Goal: Task Accomplishment & Management: Manage account settings

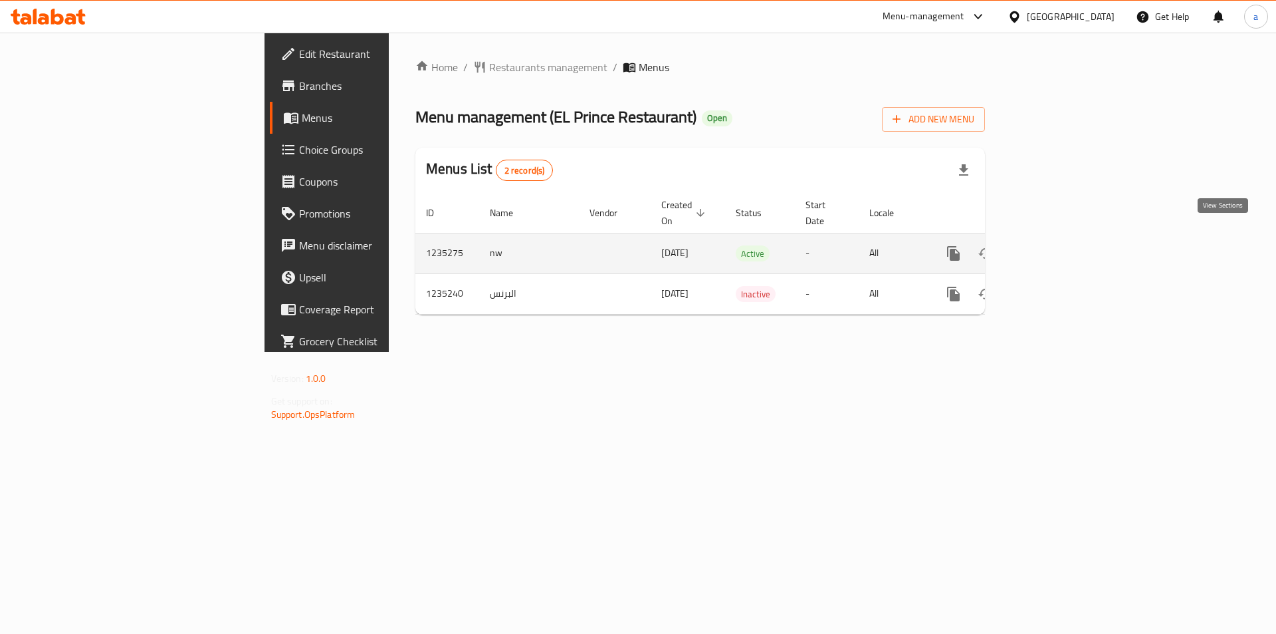
click at [1058, 245] on icon "enhanced table" at bounding box center [1050, 253] width 16 height 16
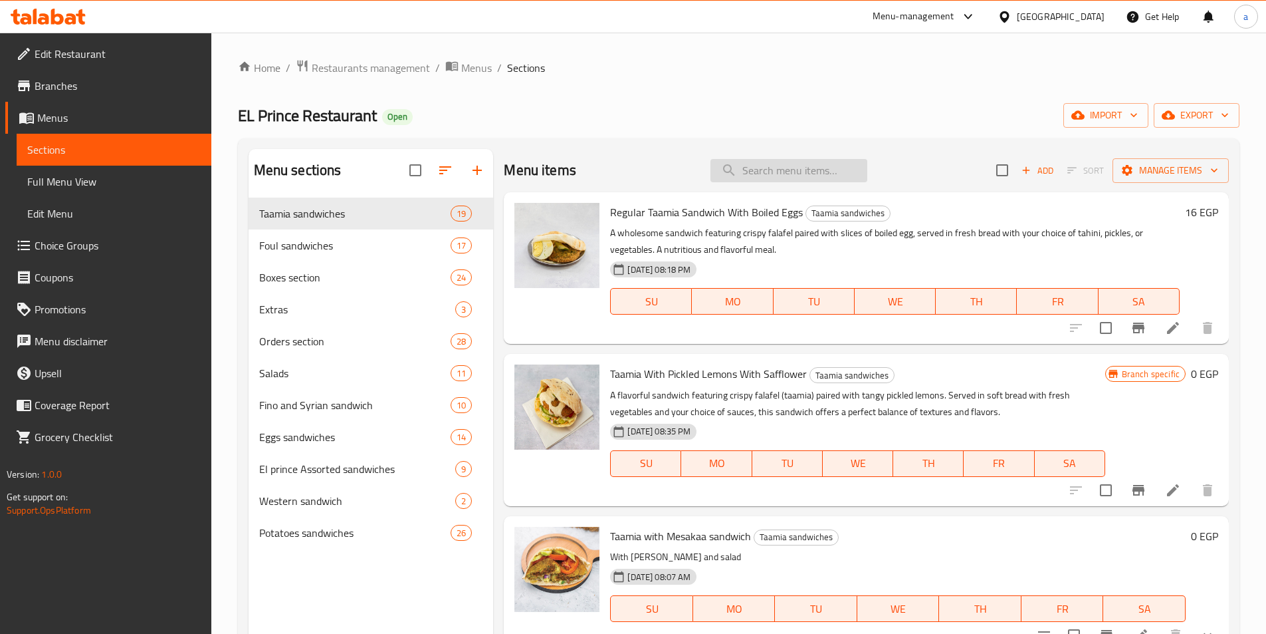
click at [839, 168] on input "search" at bounding box center [789, 170] width 157 height 23
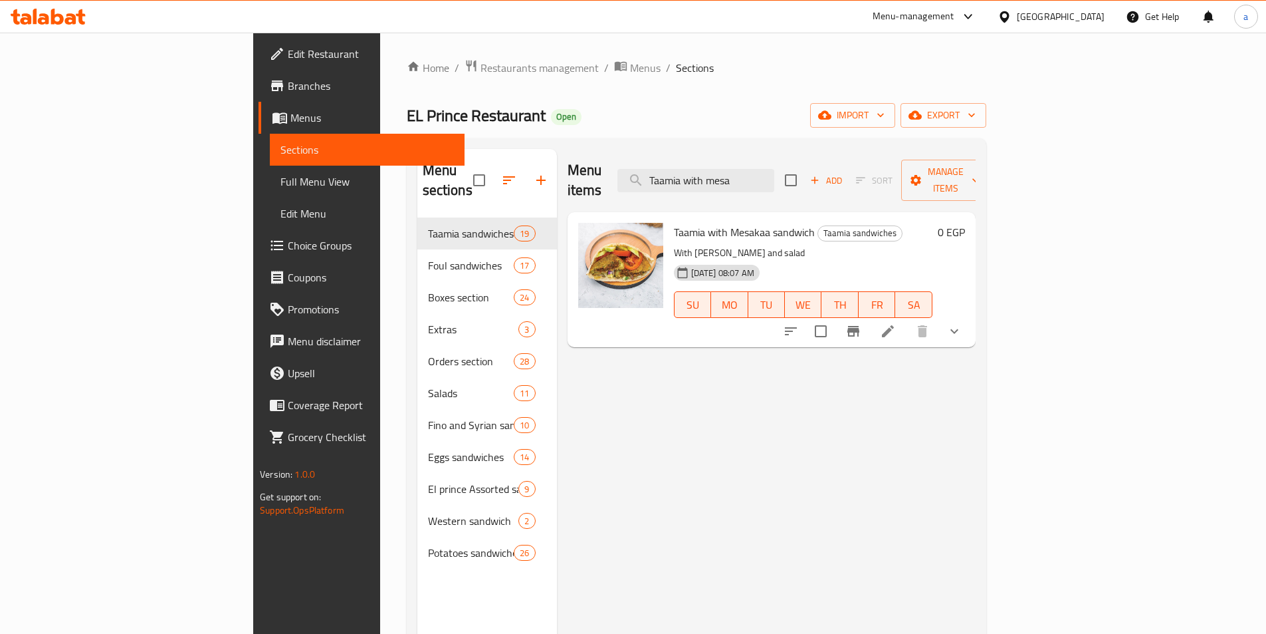
type input "Taamia with mesa"
click at [896, 323] on icon at bounding box center [888, 331] width 16 height 16
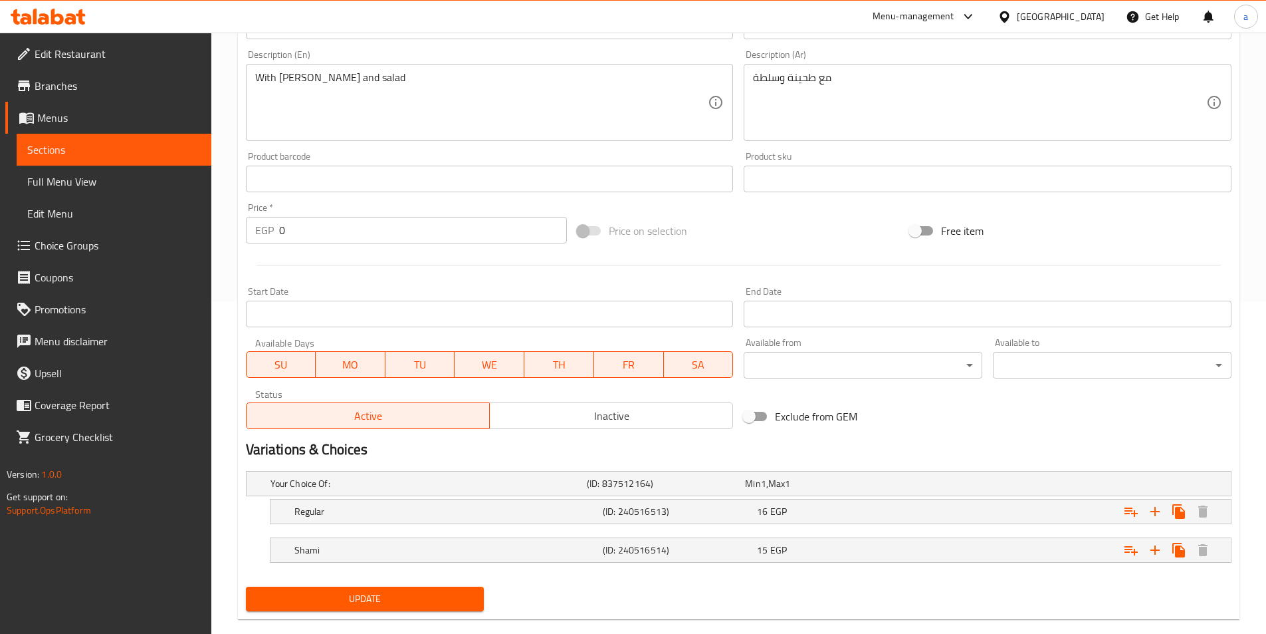
scroll to position [355, 0]
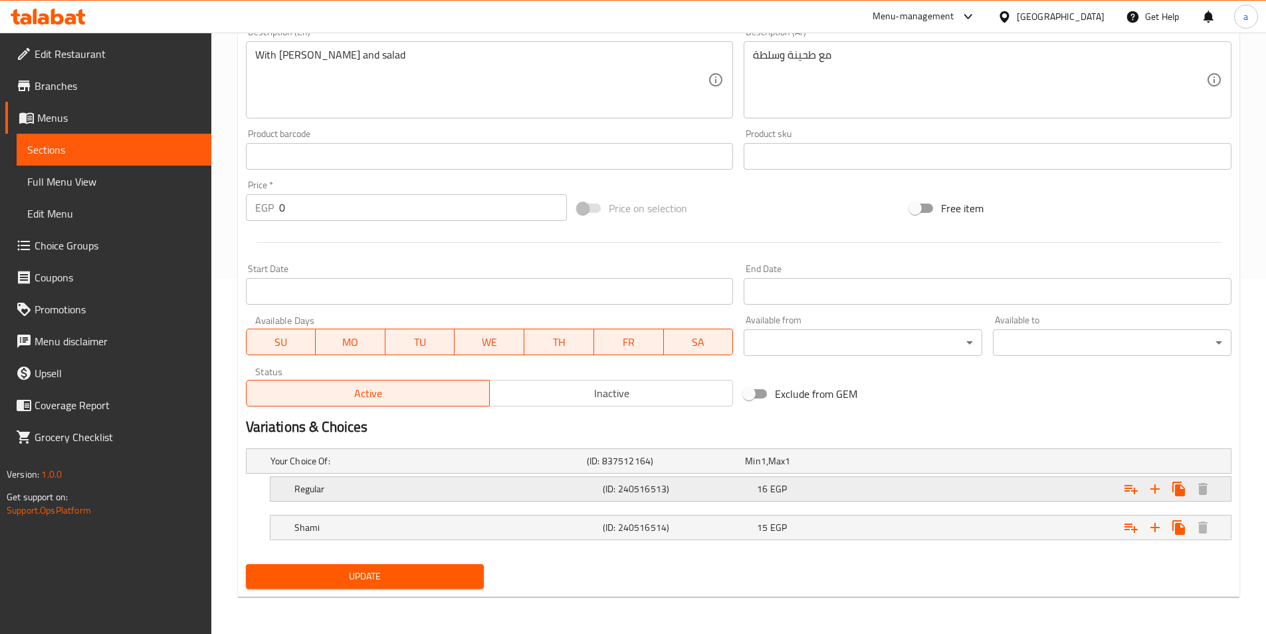
click at [856, 491] on div "16 EGP" at bounding box center [831, 488] width 149 height 13
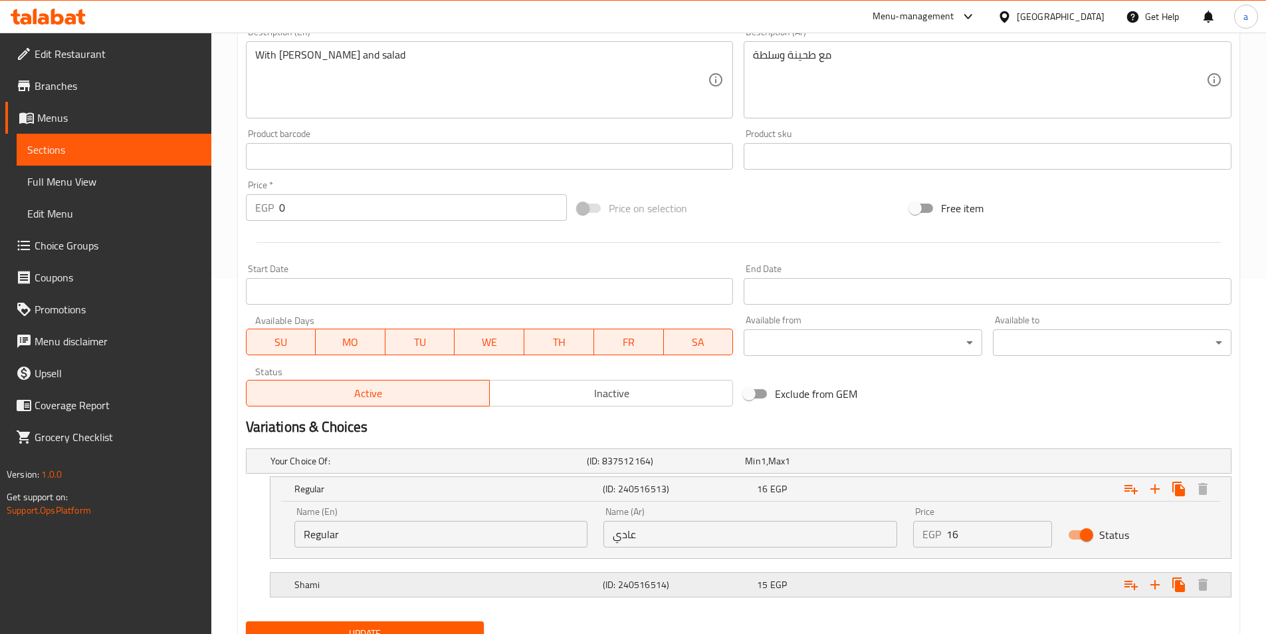
click at [852, 575] on div "15 EGP" at bounding box center [832, 584] width 154 height 19
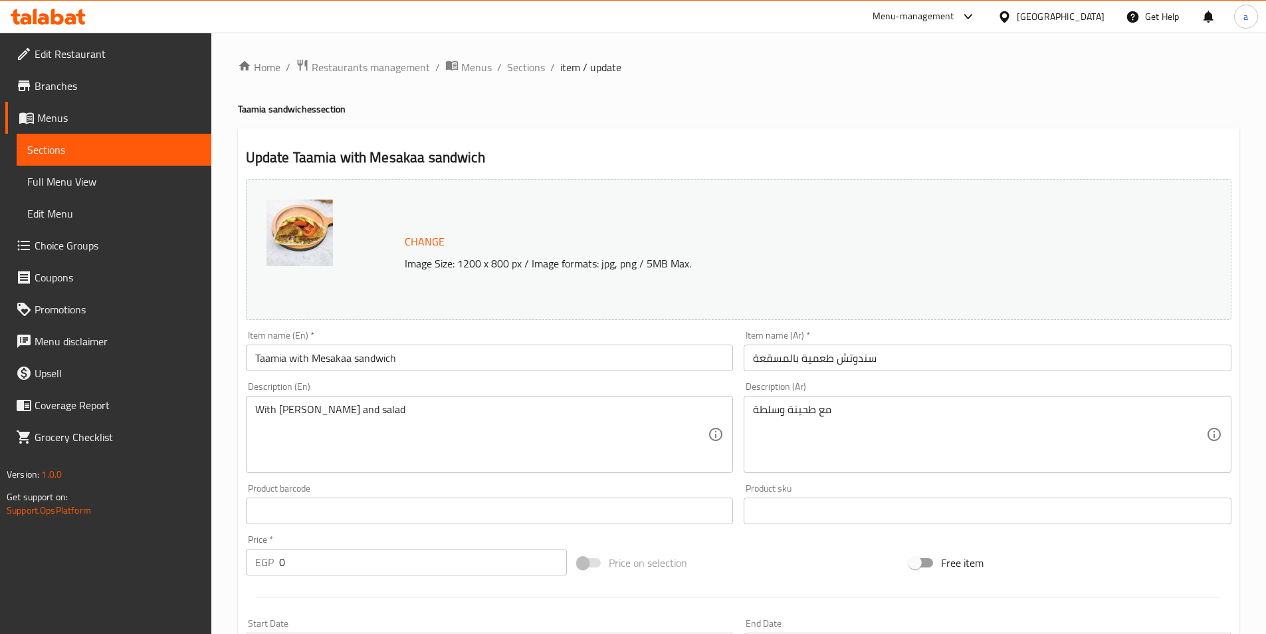
scroll to position [0, 0]
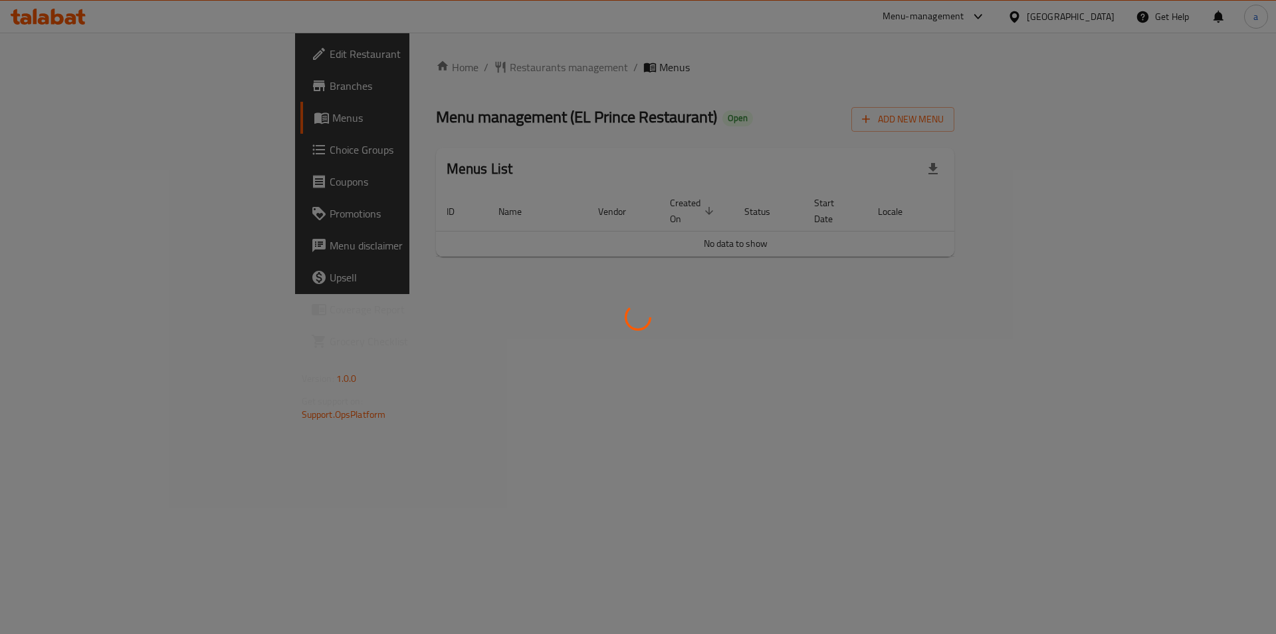
click at [556, 172] on div at bounding box center [638, 317] width 1276 height 634
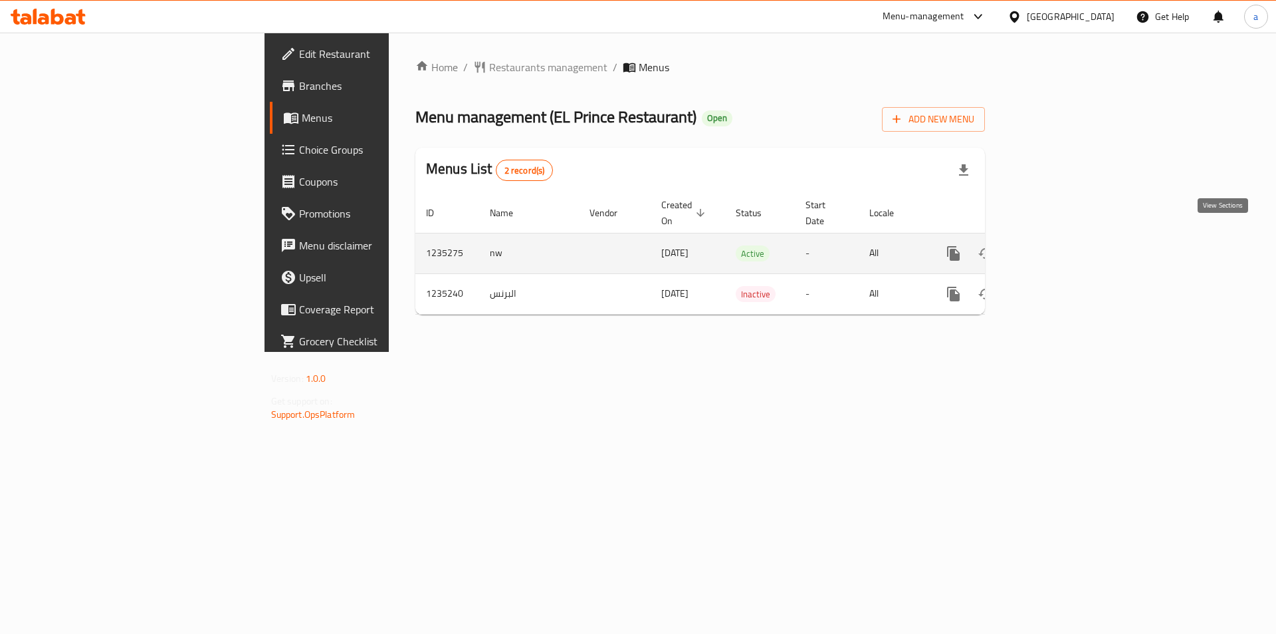
click at [1066, 241] on link "enhanced table" at bounding box center [1050, 253] width 32 height 32
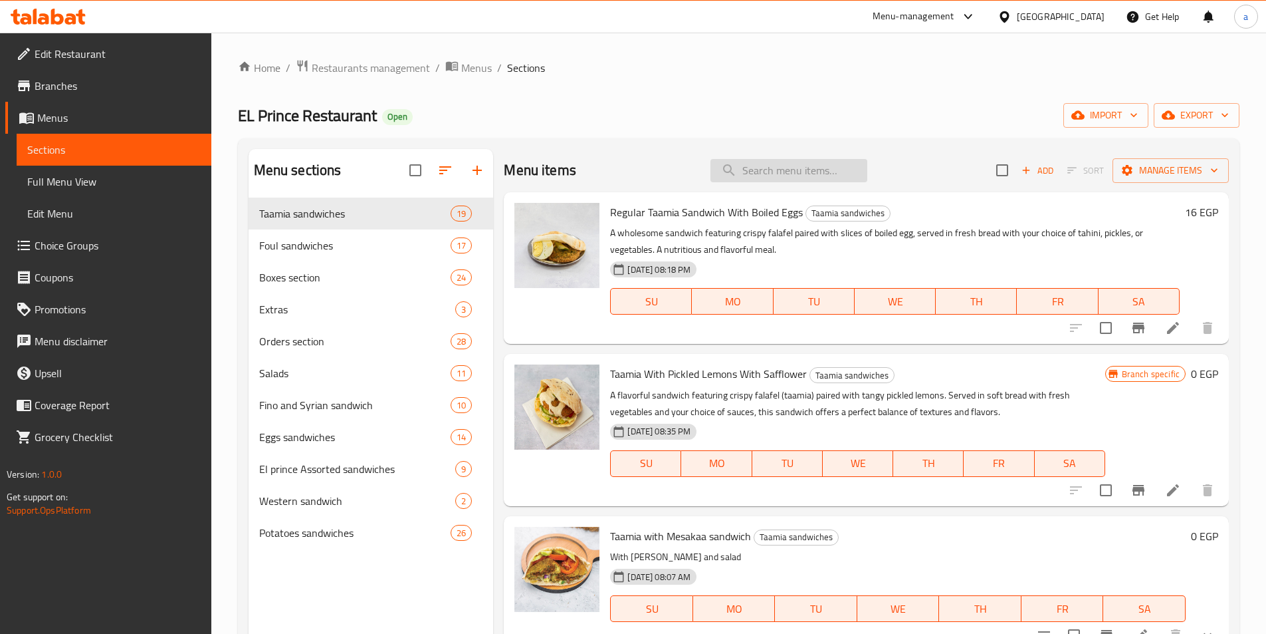
click at [750, 159] on input "search" at bounding box center [789, 170] width 157 height 23
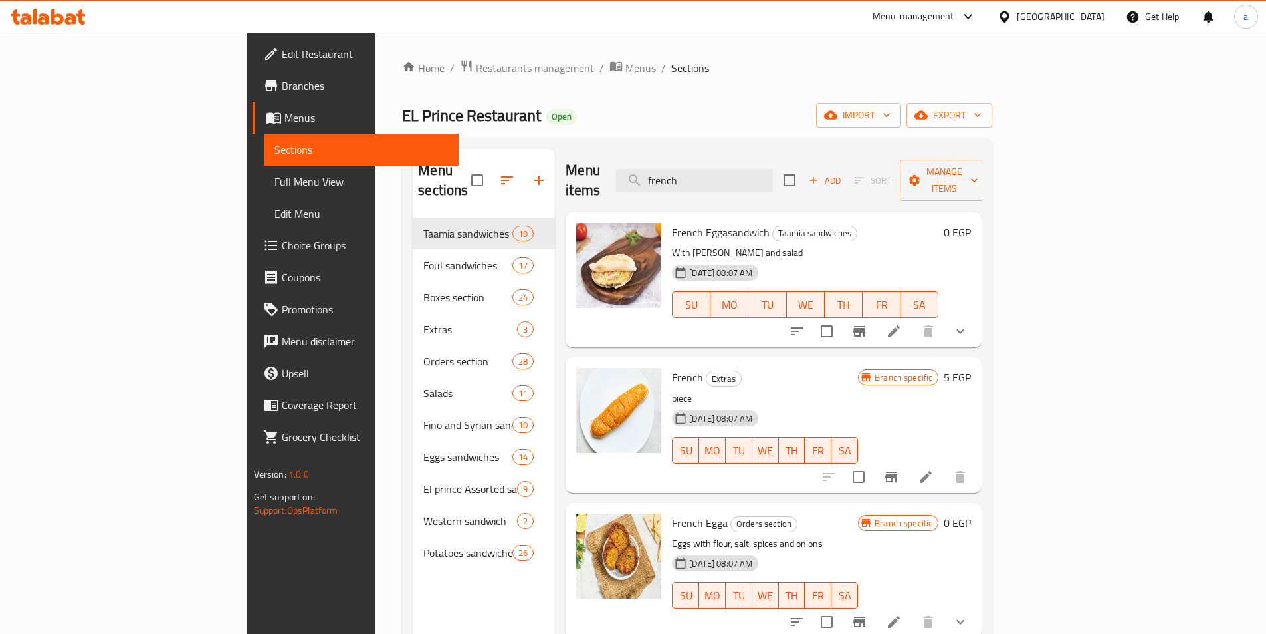
type input "french"
click at [830, 245] on p "With [PERSON_NAME] and salad" at bounding box center [805, 253] width 267 height 17
click at [913, 319] on li at bounding box center [894, 331] width 37 height 24
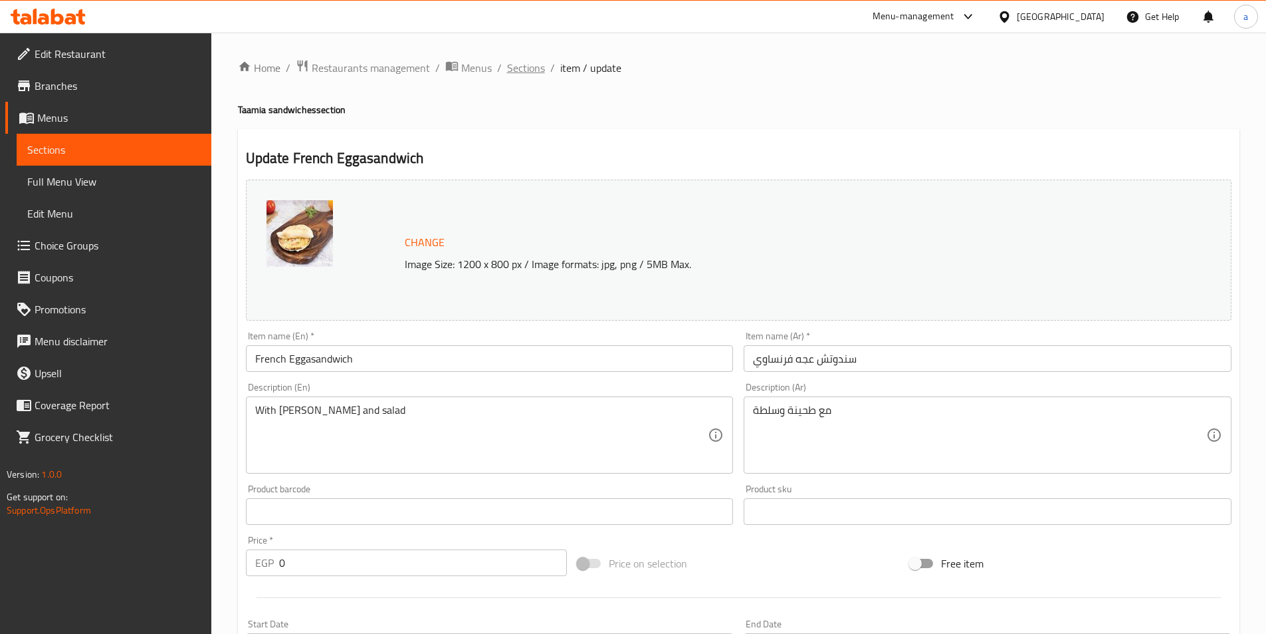
click at [535, 73] on span "Sections" at bounding box center [526, 68] width 38 height 16
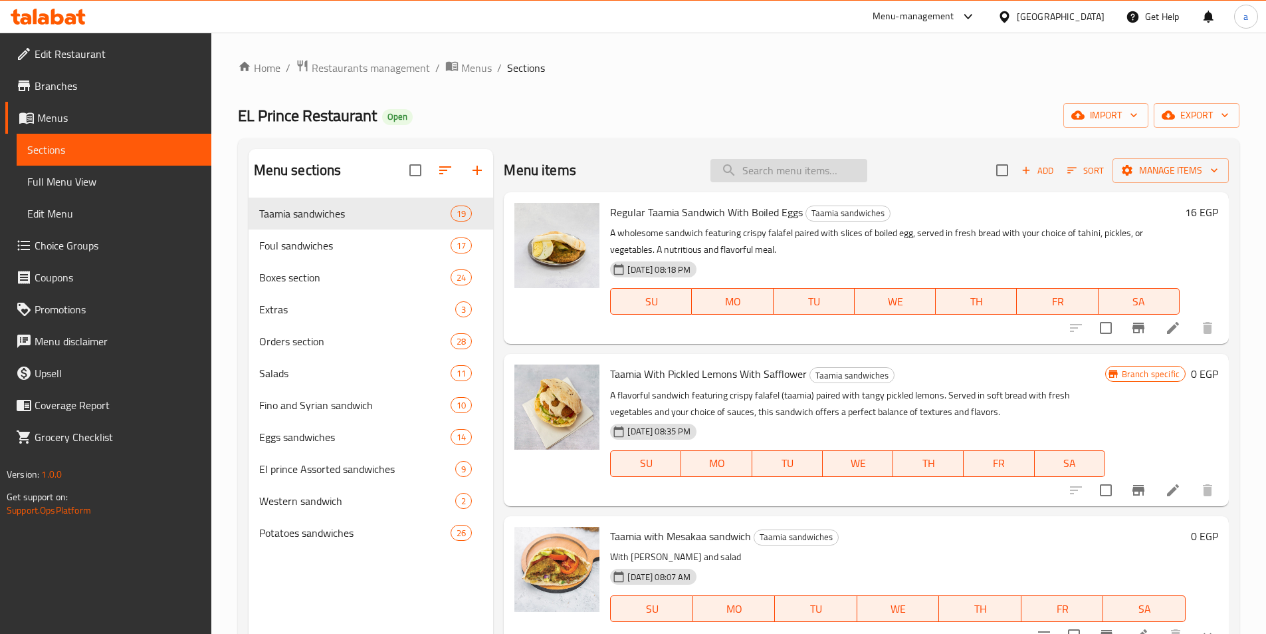
click at [747, 169] on input "search" at bounding box center [789, 170] width 157 height 23
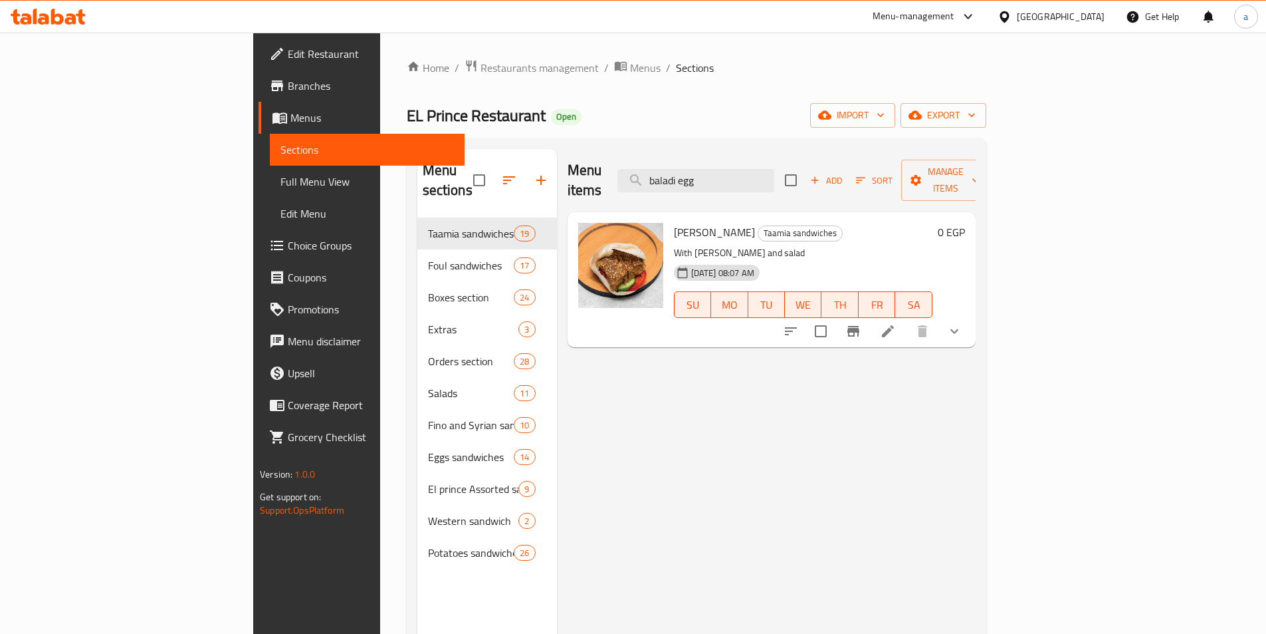
type input "baladi egg"
click at [894, 325] on icon at bounding box center [888, 331] width 12 height 12
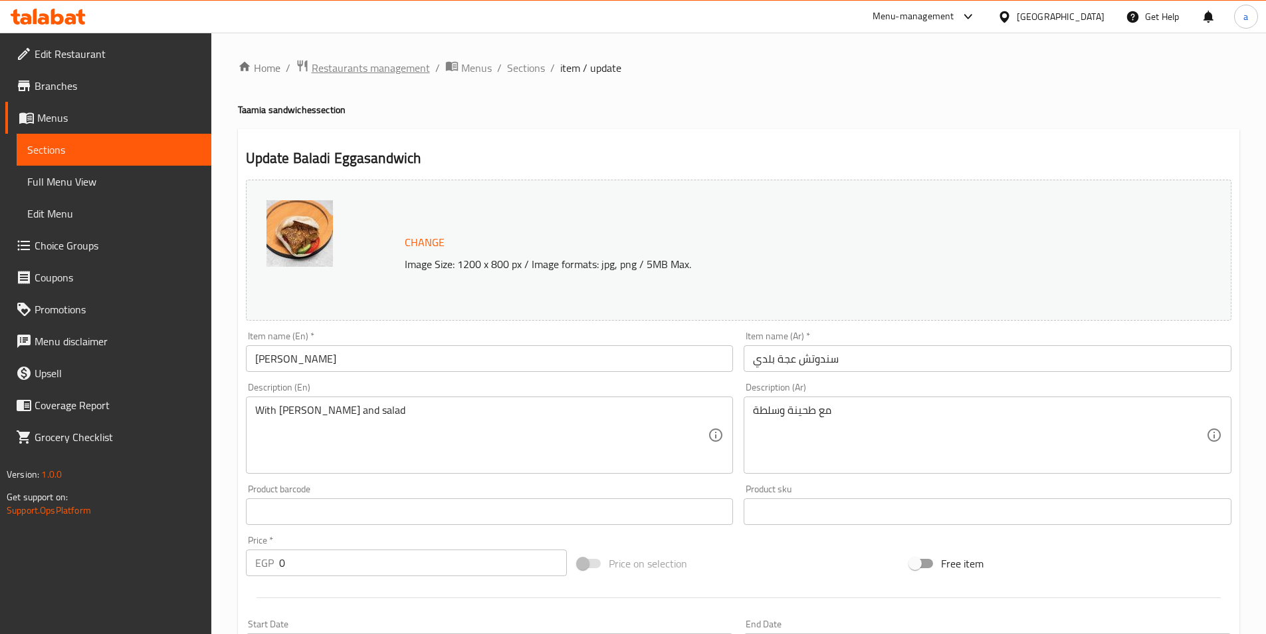
click at [377, 66] on span "Restaurants management" at bounding box center [371, 68] width 118 height 16
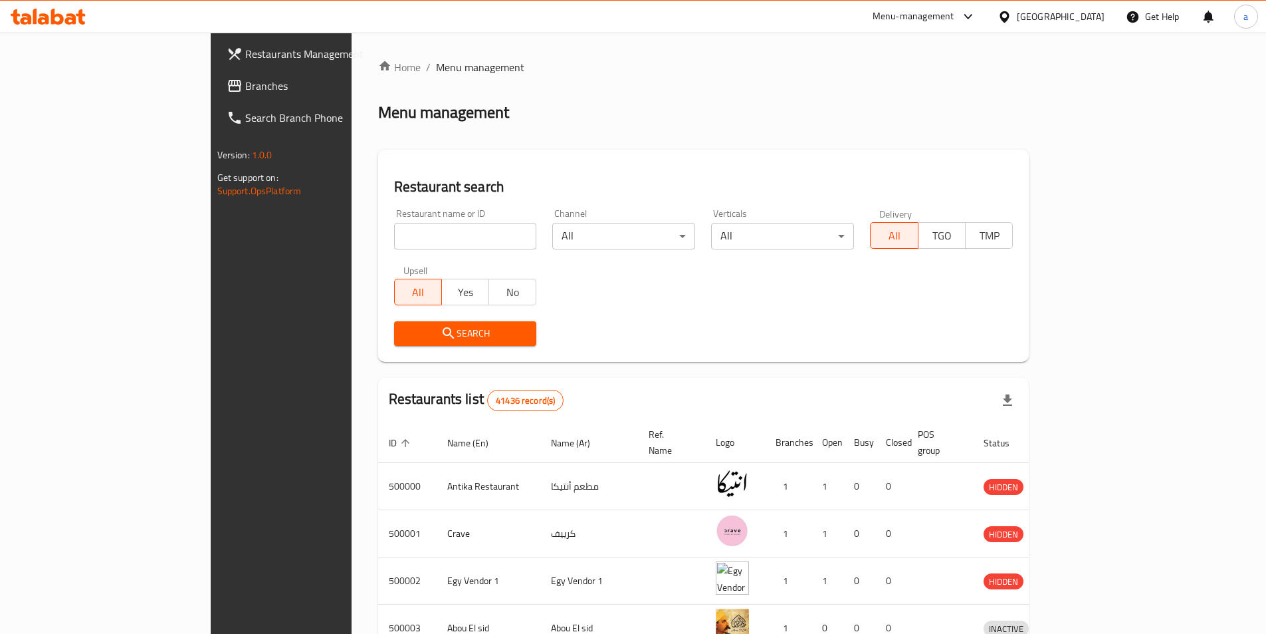
click at [156, 78] on div at bounding box center [633, 317] width 1266 height 634
click at [245, 79] on span "Branches" at bounding box center [328, 86] width 166 height 16
